Goal: Transaction & Acquisition: Purchase product/service

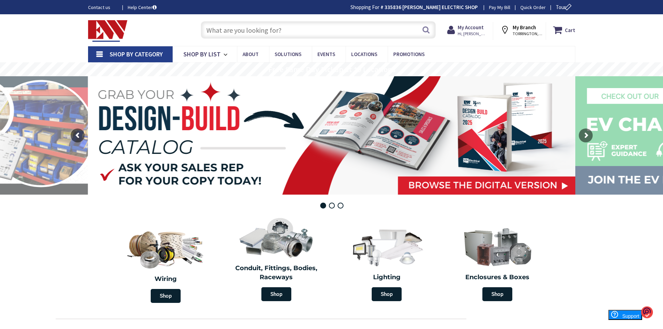
click at [238, 31] on input "text" at bounding box center [318, 29] width 235 height 17
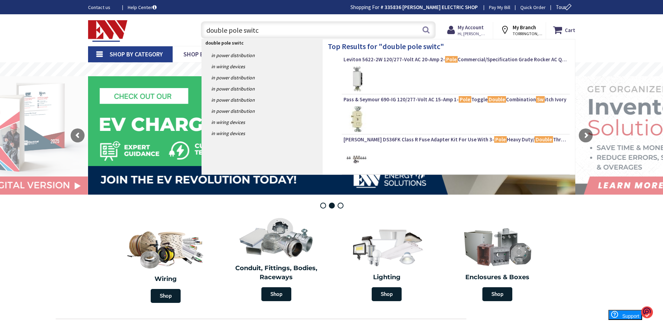
type input "double pole switch"
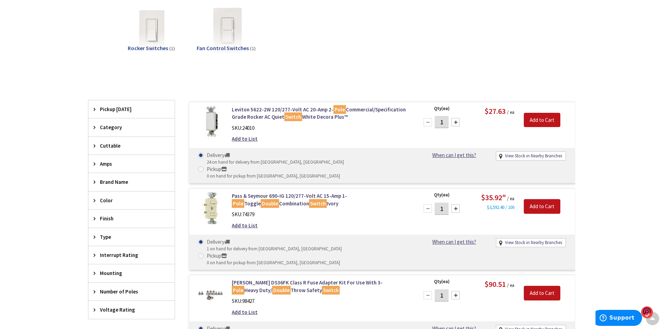
scroll to position [245, 0]
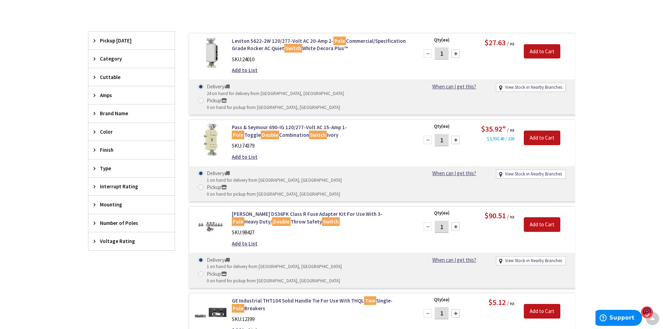
click at [109, 242] on span "Voltage Rating" at bounding box center [128, 240] width 57 height 7
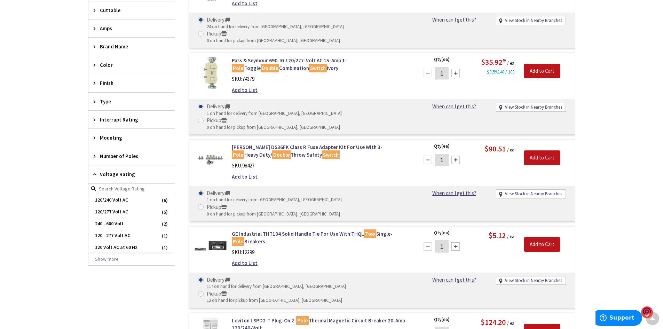
scroll to position [314, 0]
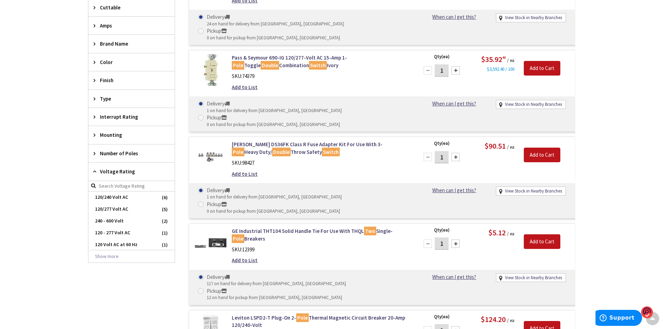
click at [111, 82] on span "Finish" at bounding box center [128, 80] width 57 height 7
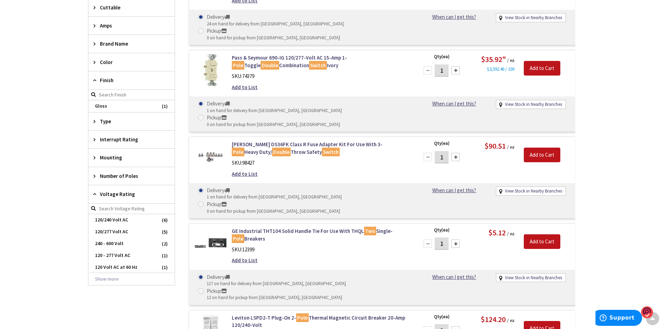
click at [111, 61] on span "Color" at bounding box center [128, 61] width 57 height 7
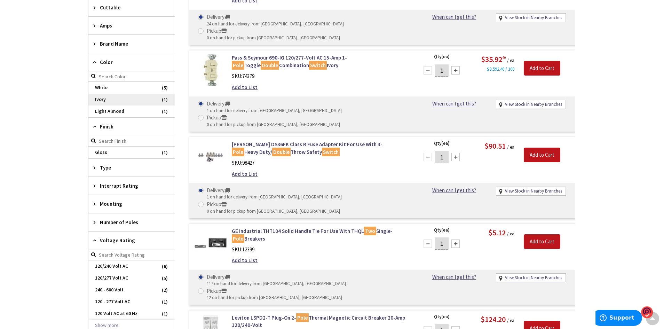
click at [104, 98] on span "Ivory" at bounding box center [131, 100] width 86 height 12
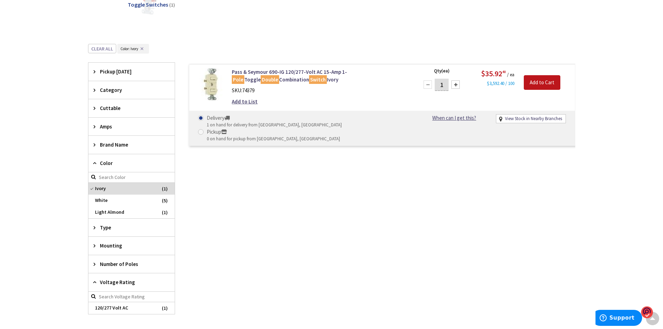
scroll to position [144, 0]
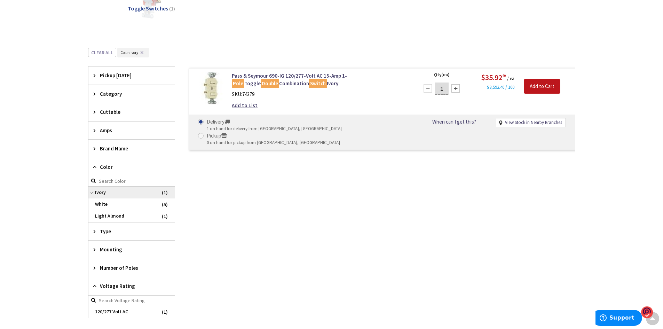
click at [100, 191] on span "Ivory" at bounding box center [131, 192] width 86 height 12
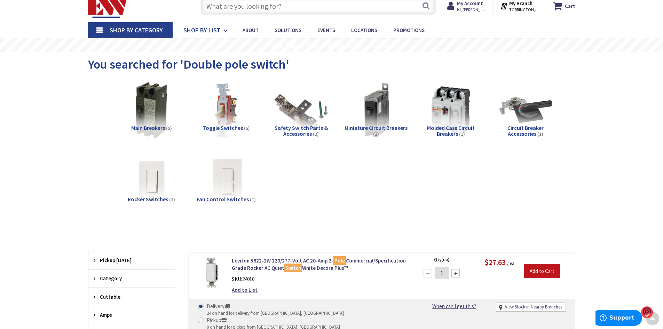
scroll to position [0, 0]
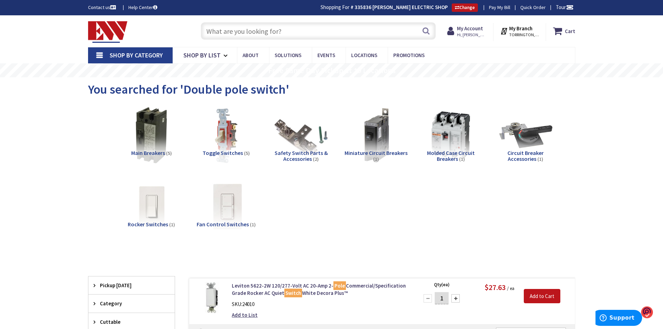
click at [228, 34] on input "text" at bounding box center [318, 30] width 235 height 17
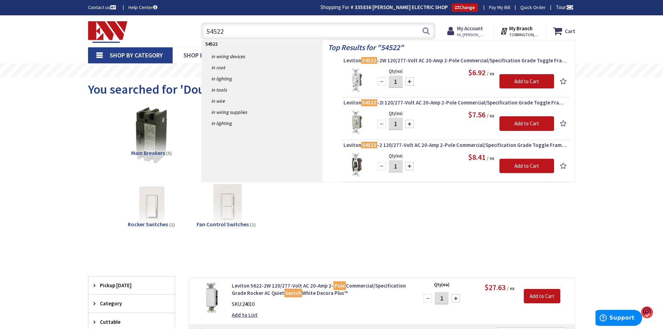
type input "54522"
